Goal: Task Accomplishment & Management: Use online tool/utility

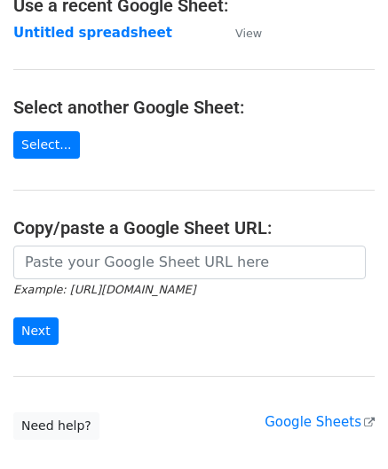
scroll to position [177, 0]
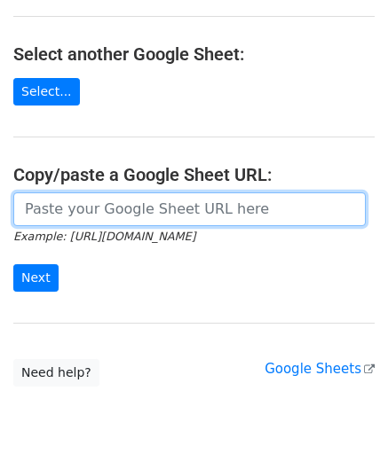
click at [67, 210] on input "url" at bounding box center [189, 210] width 352 height 34
paste input "[URL][DOMAIN_NAME]"
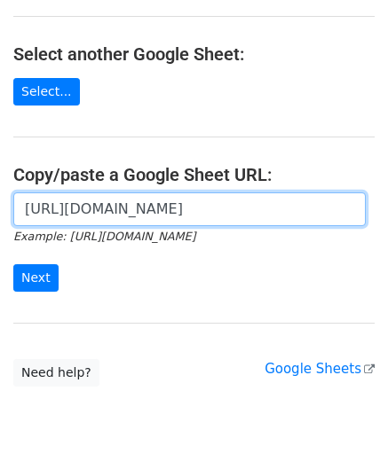
scroll to position [0, 353]
type input "[URL][DOMAIN_NAME]"
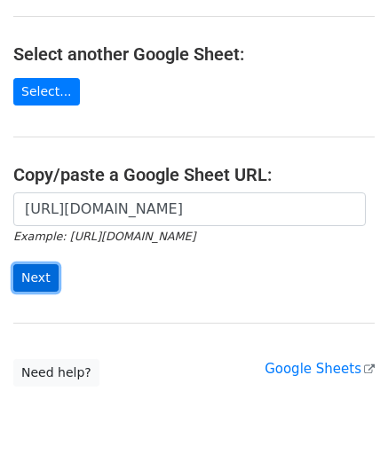
scroll to position [0, 0]
click at [37, 273] on input "Next" at bounding box center [35, 278] width 45 height 28
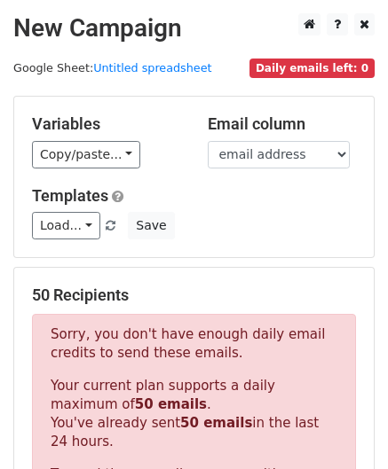
scroll to position [599, 0]
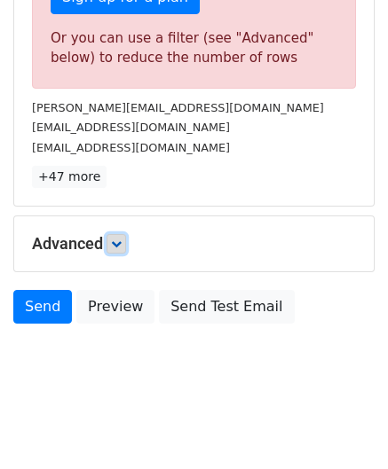
click at [117, 245] on link at bounding box center [116, 244] width 20 height 20
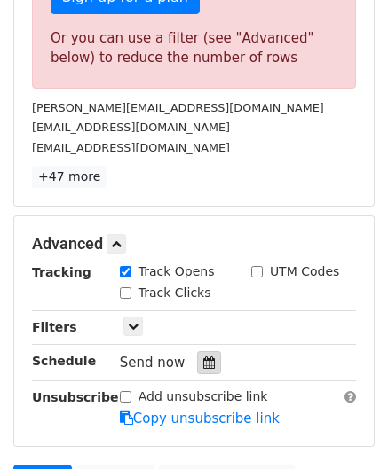
click at [204, 359] on icon at bounding box center [209, 363] width 12 height 12
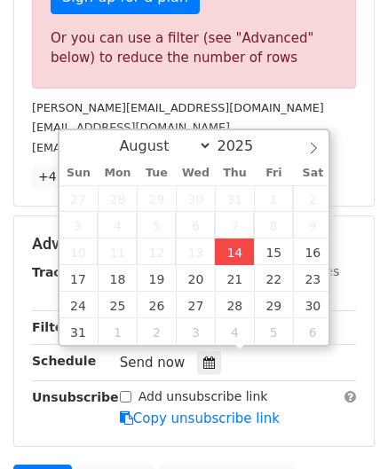
type input "2025-08-14 12:00"
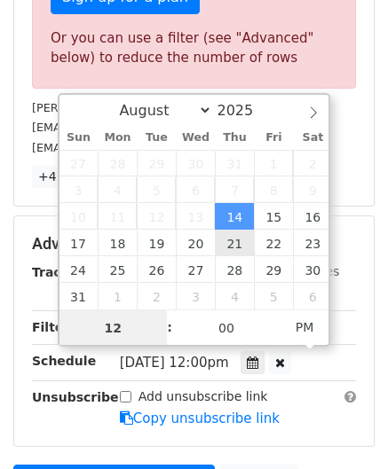
paste input "8"
type input "8"
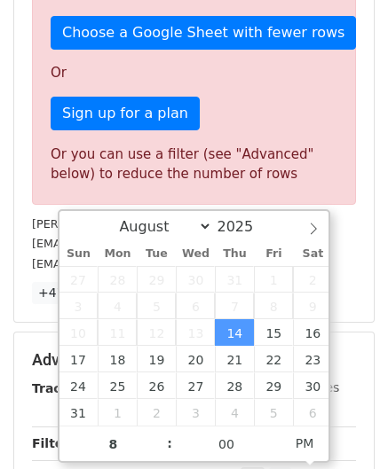
type input "2025-08-14 20:00"
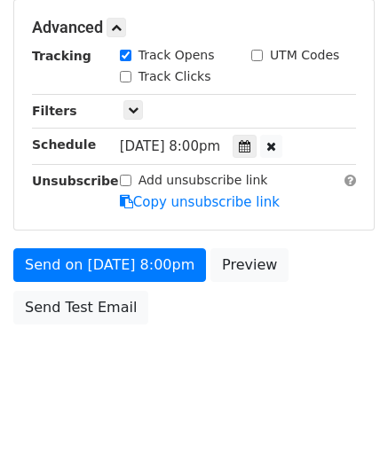
scroll to position [813, 0]
